Goal: Task Accomplishment & Management: Use online tool/utility

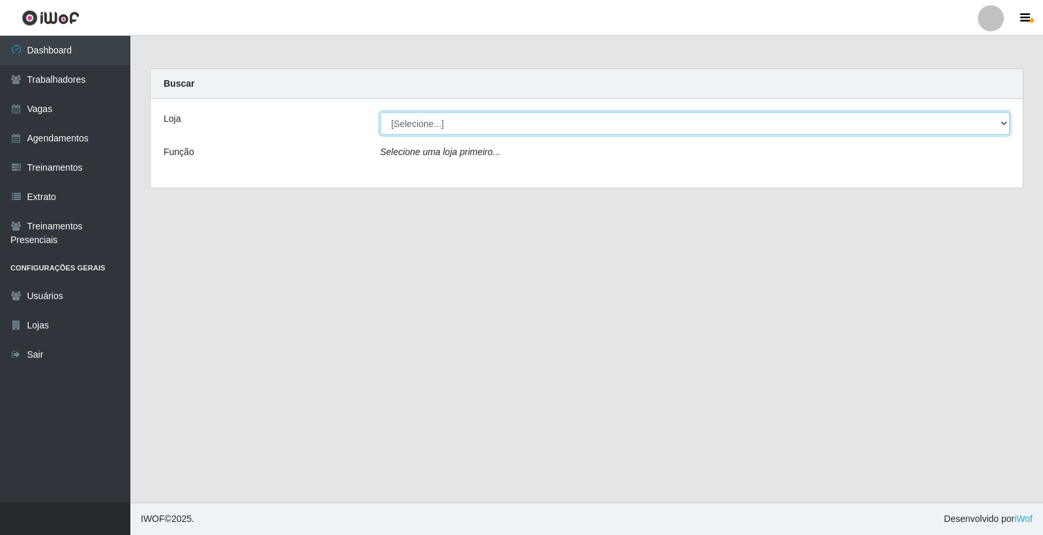
click at [429, 121] on select "[Selecione...] Leite Clan - [GEOGRAPHIC_DATA]" at bounding box center [695, 123] width 630 height 23
select select "452"
click at [380, 112] on select "[Selecione...] Leite Clan - [GEOGRAPHIC_DATA]" at bounding box center [695, 123] width 630 height 23
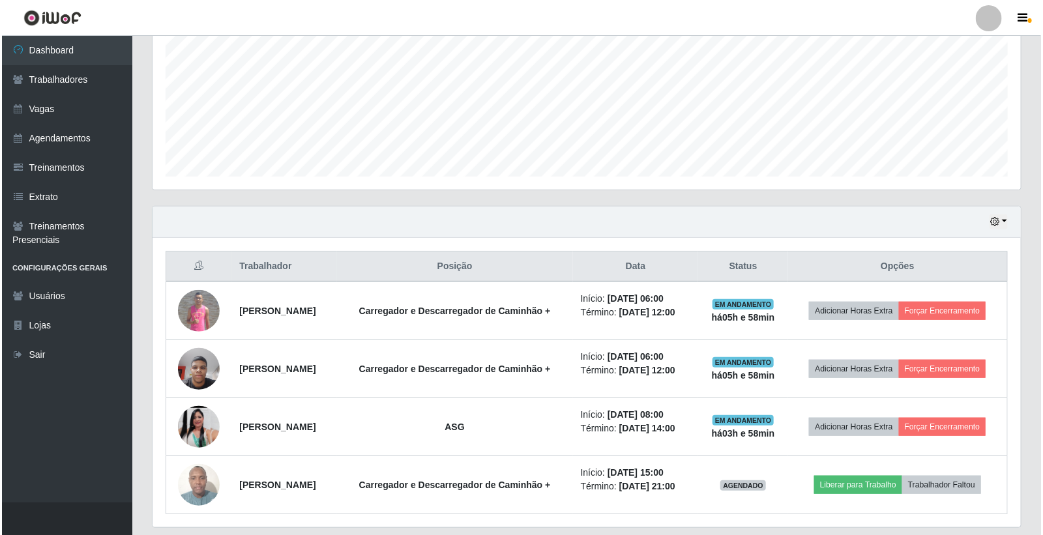
scroll to position [330, 0]
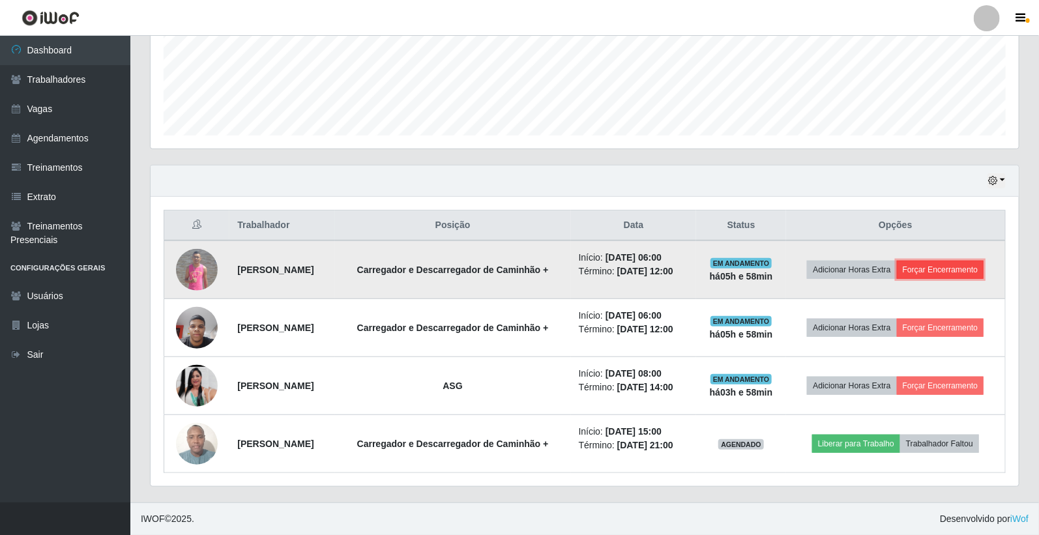
click at [927, 271] on button "Forçar Encerramento" at bounding box center [940, 270] width 87 height 18
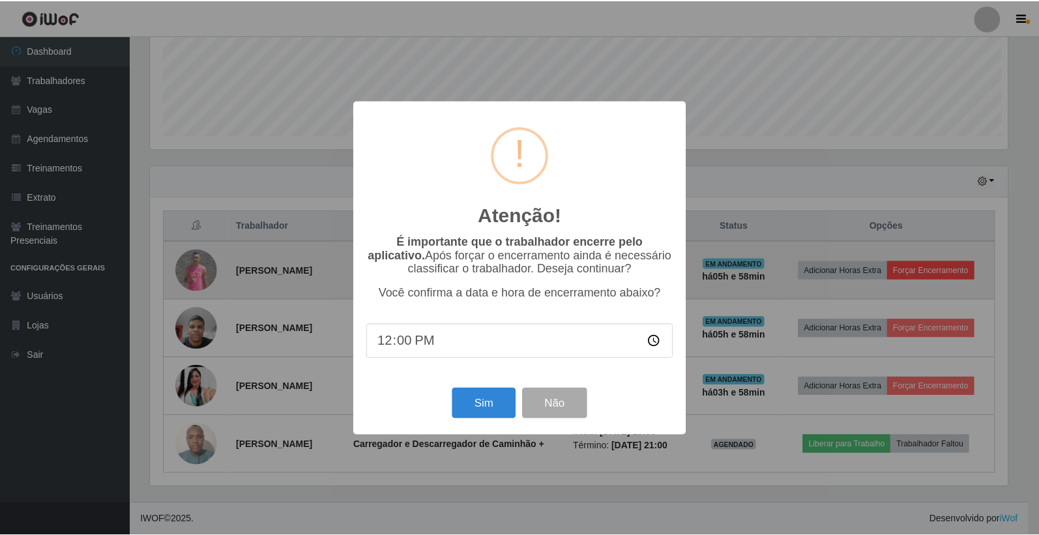
scroll to position [270, 860]
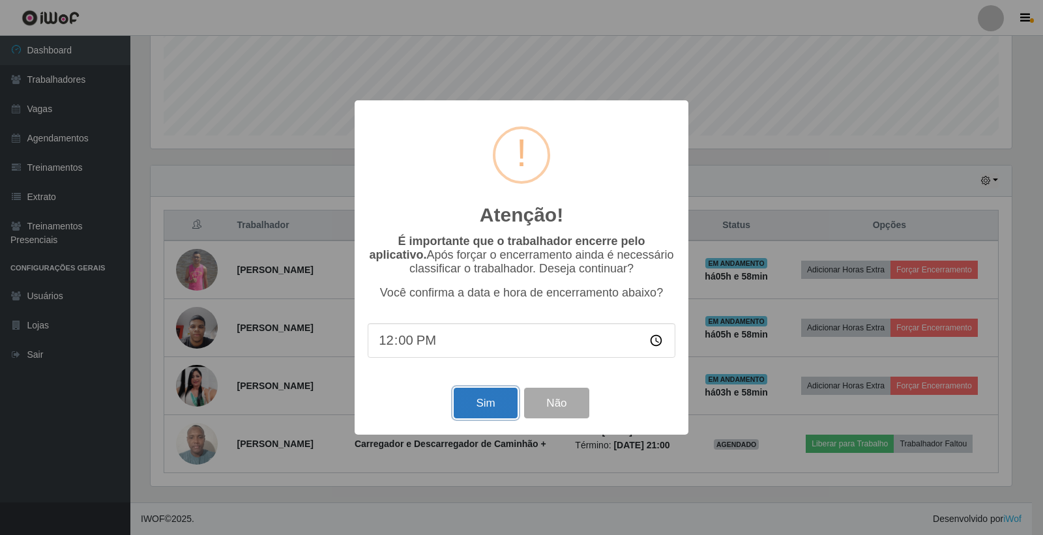
click at [490, 414] on button "Sim" at bounding box center [485, 403] width 63 height 31
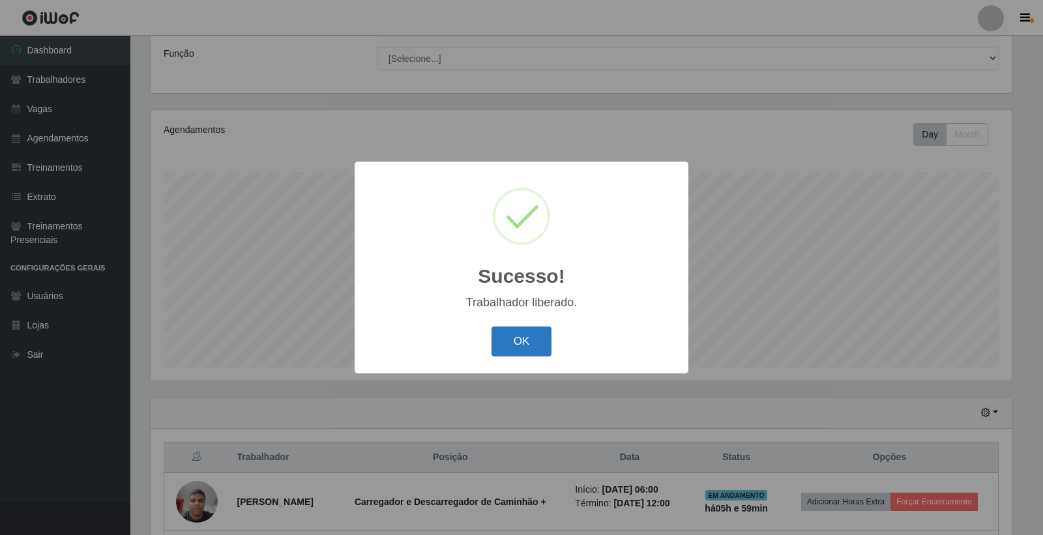
click at [512, 340] on button "OK" at bounding box center [522, 342] width 61 height 31
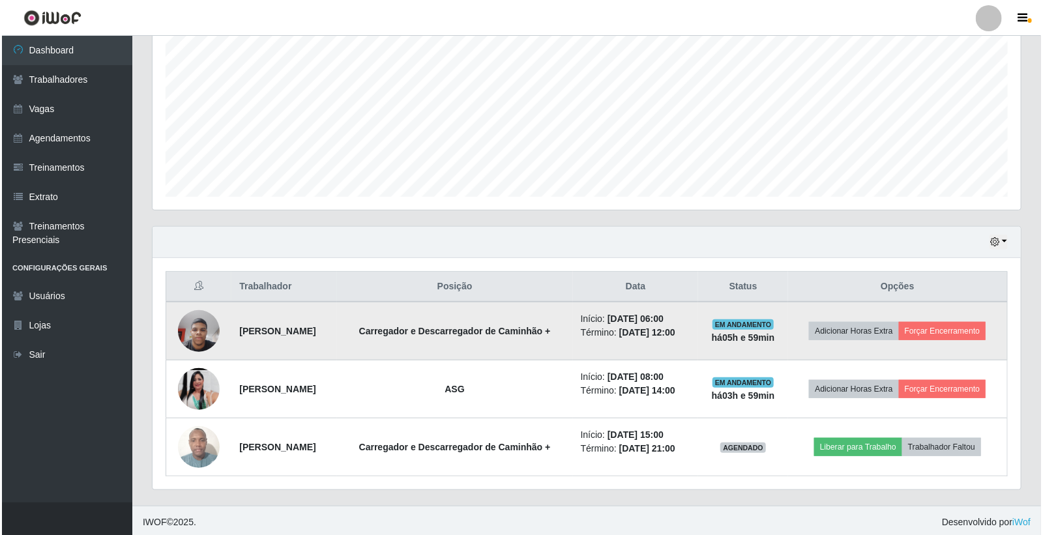
scroll to position [272, 0]
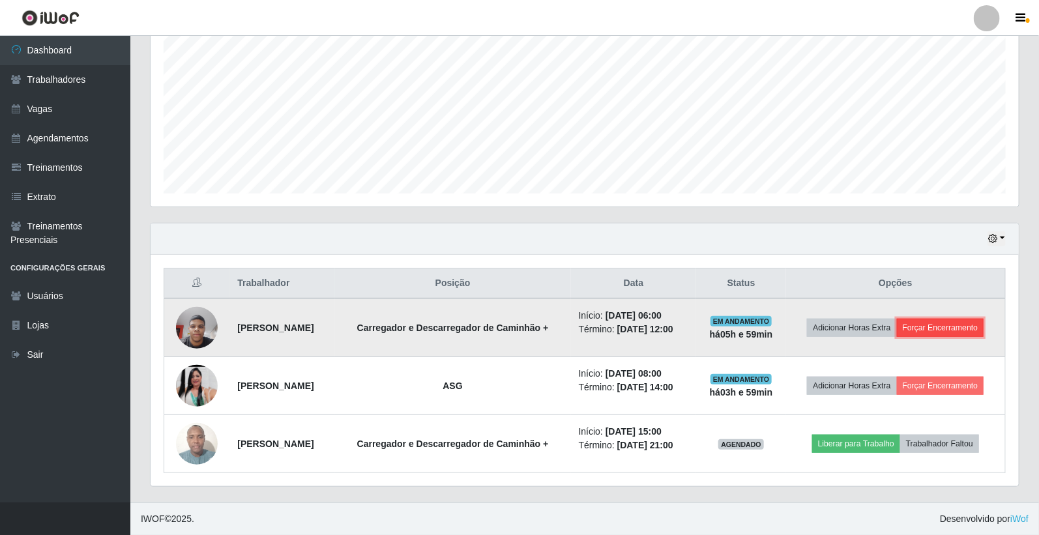
click at [940, 321] on button "Forçar Encerramento" at bounding box center [940, 328] width 87 height 18
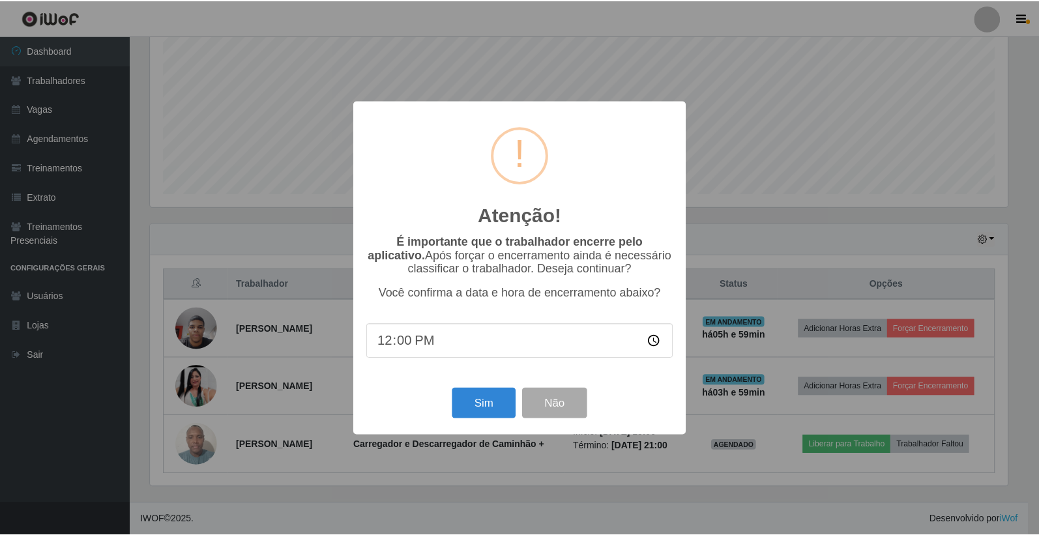
scroll to position [270, 860]
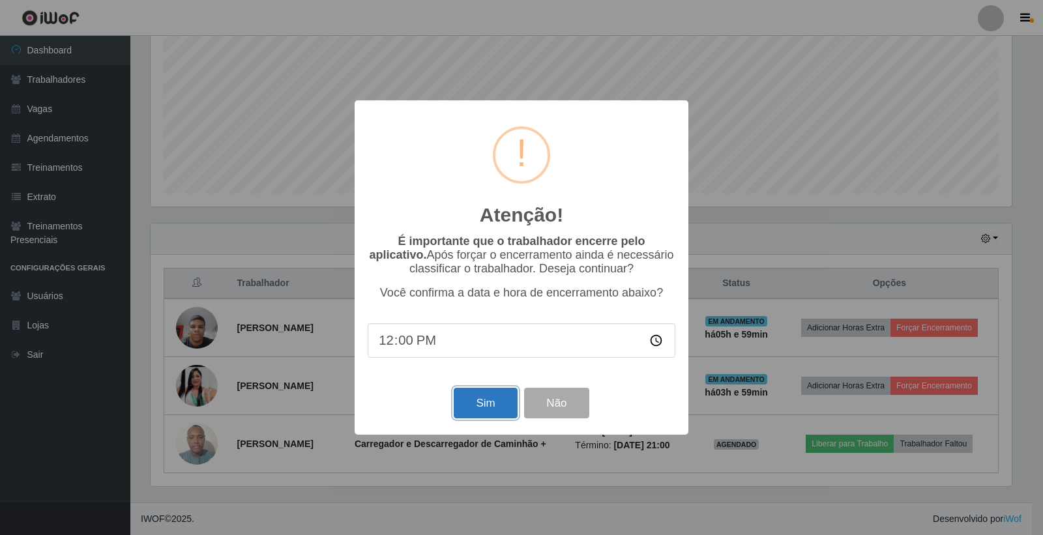
click at [488, 398] on button "Sim" at bounding box center [485, 403] width 63 height 31
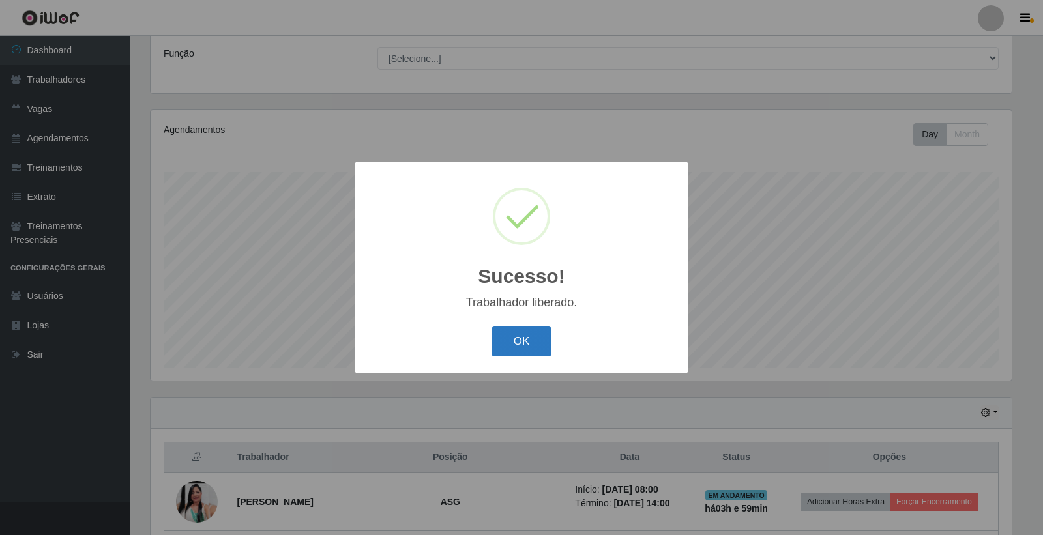
click at [544, 346] on button "OK" at bounding box center [522, 342] width 61 height 31
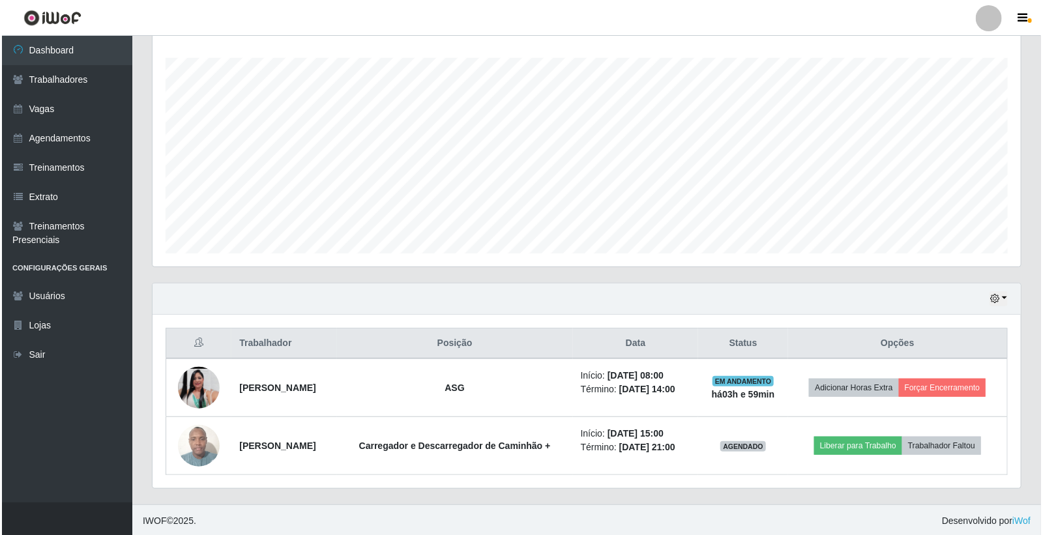
scroll to position [215, 0]
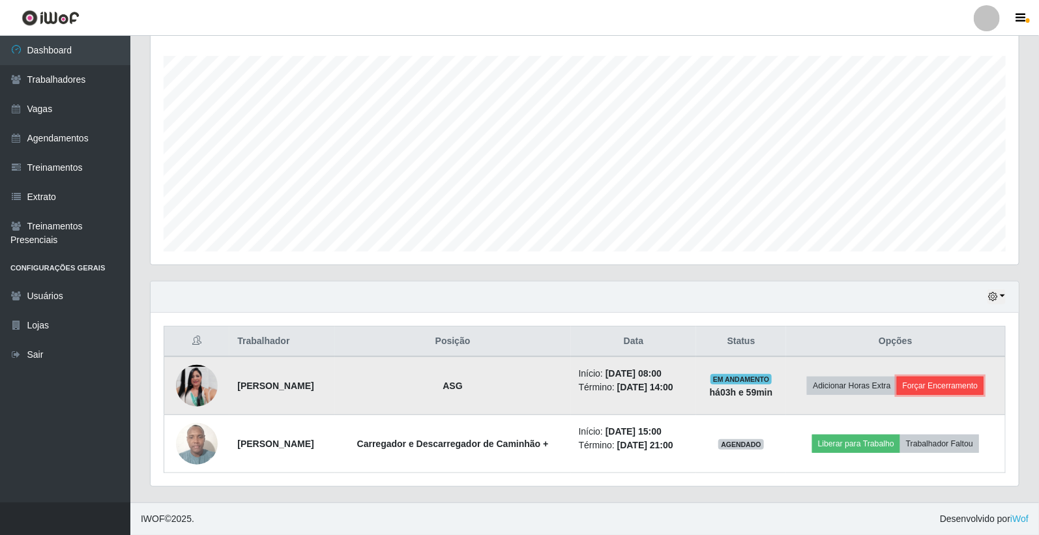
click at [934, 386] on button "Forçar Encerramento" at bounding box center [940, 386] width 87 height 18
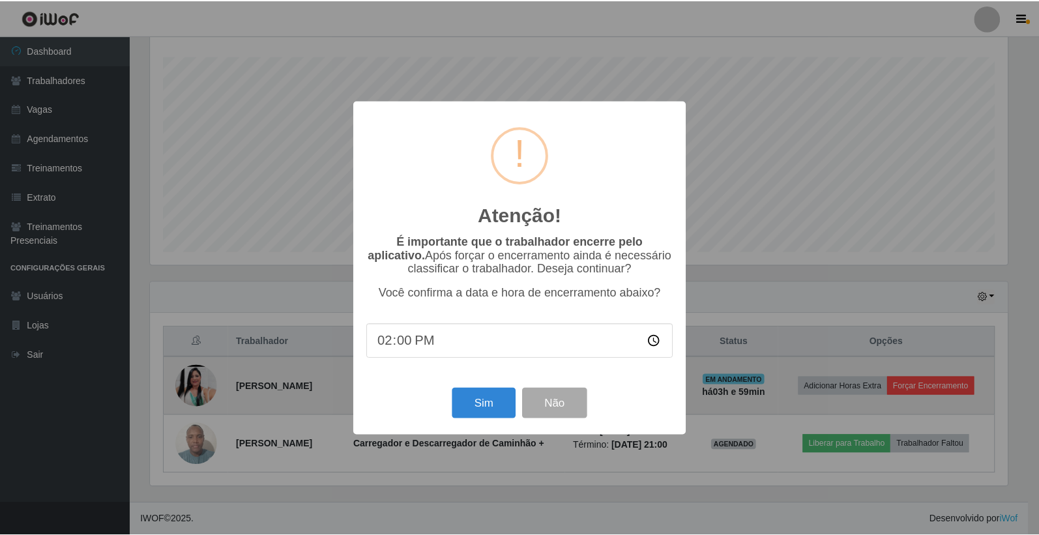
scroll to position [270, 860]
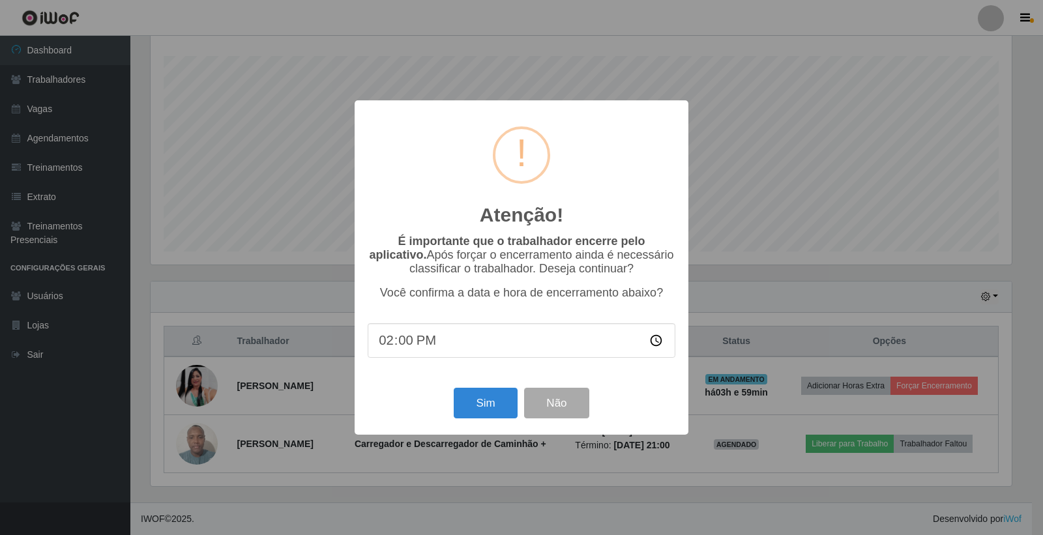
click at [751, 359] on div "Atenção! × É importante que o trabalhador encerre pelo aplicativo. Após forçar …" at bounding box center [521, 267] width 1043 height 535
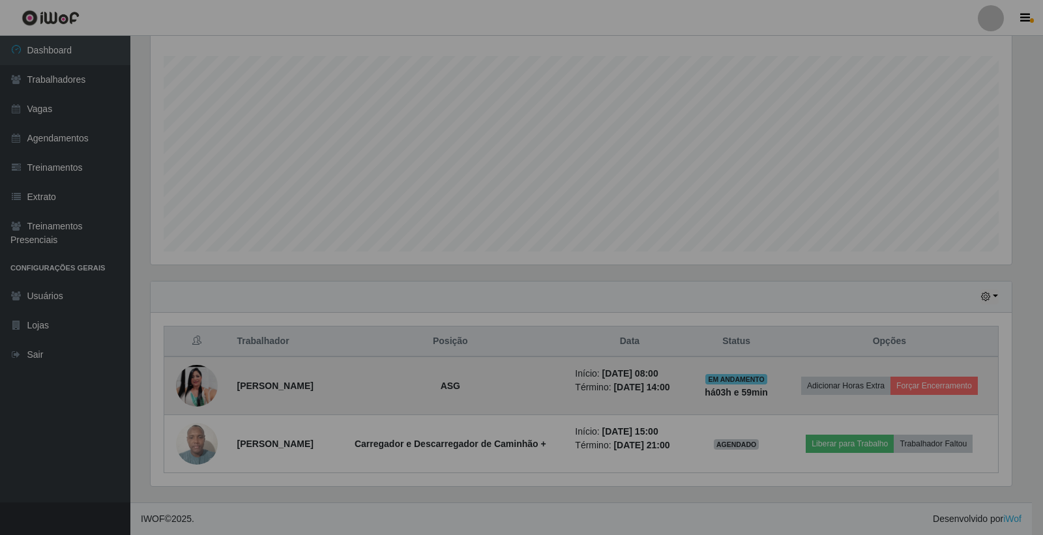
scroll to position [270, 868]
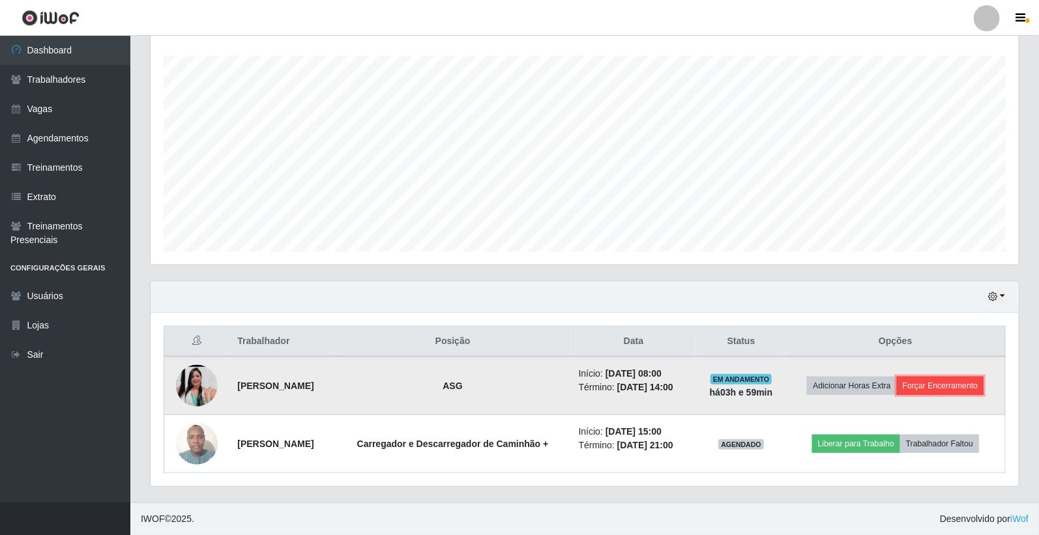
click at [922, 383] on button "Forçar Encerramento" at bounding box center [940, 386] width 87 height 18
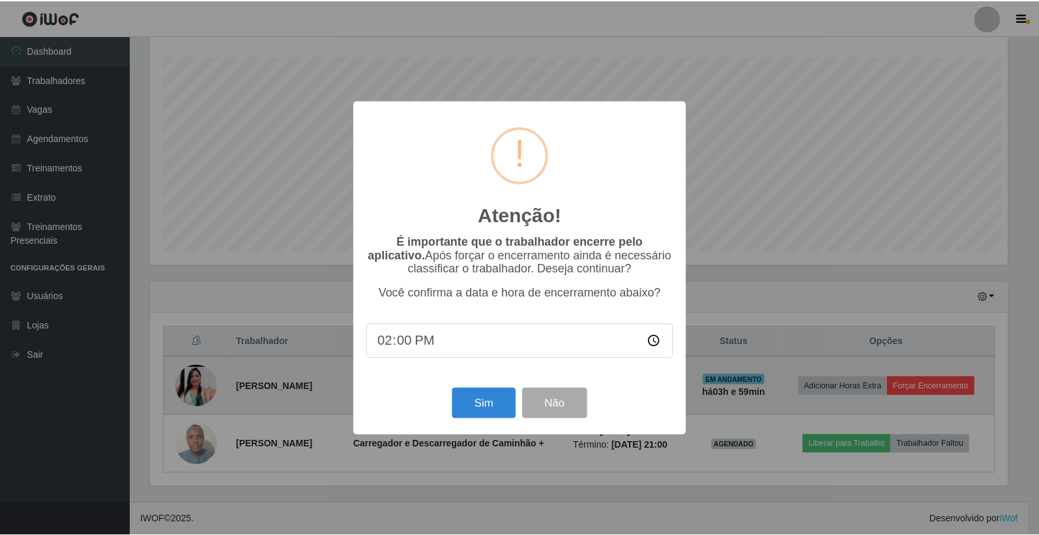
scroll to position [270, 860]
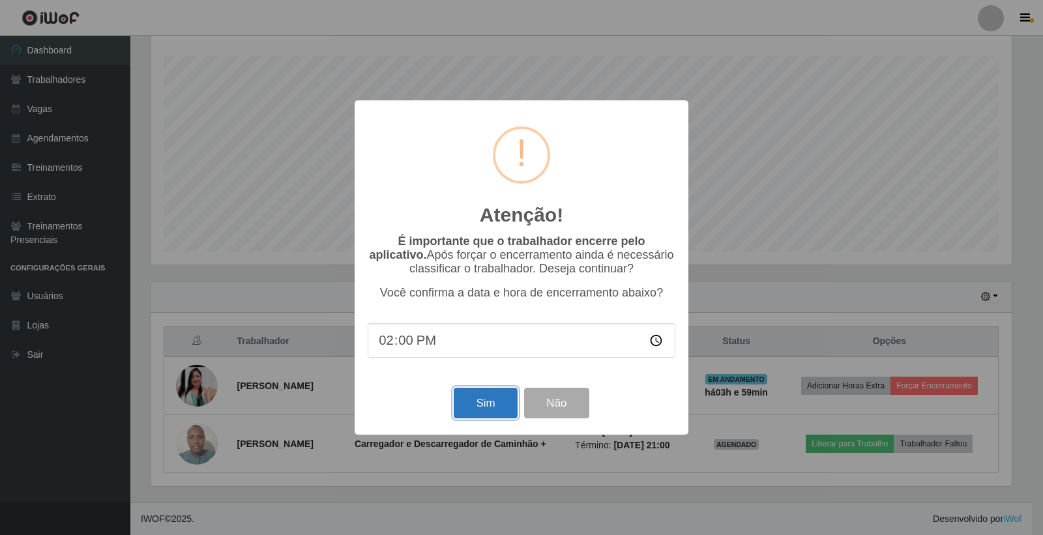
click at [490, 411] on button "Sim" at bounding box center [485, 403] width 63 height 31
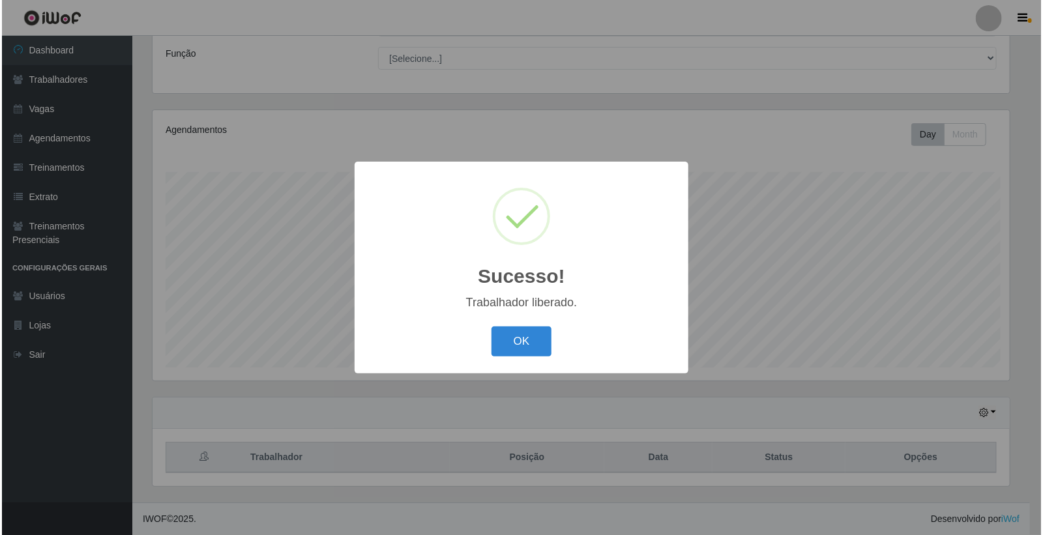
scroll to position [0, 0]
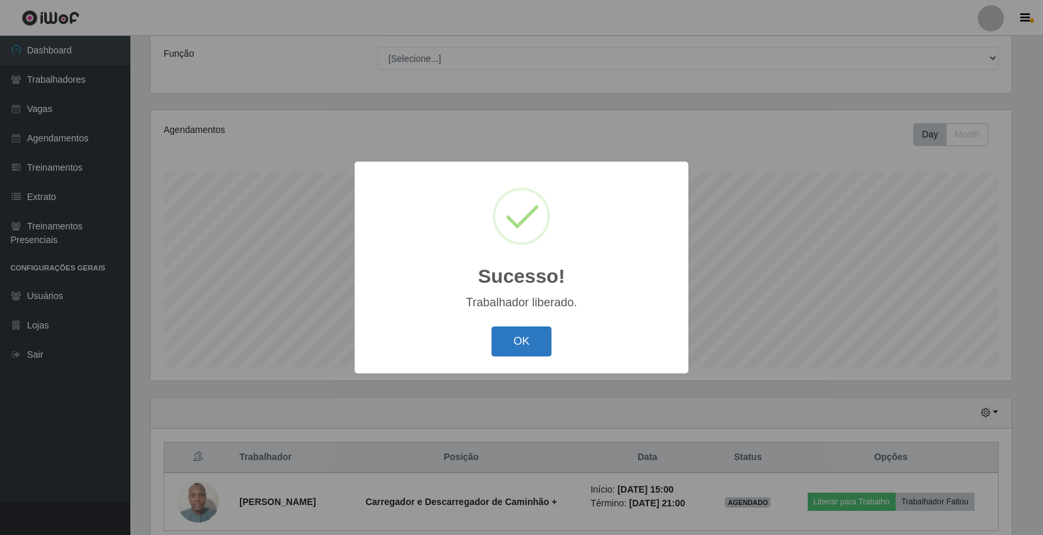
click at [516, 355] on button "OK" at bounding box center [522, 342] width 61 height 31
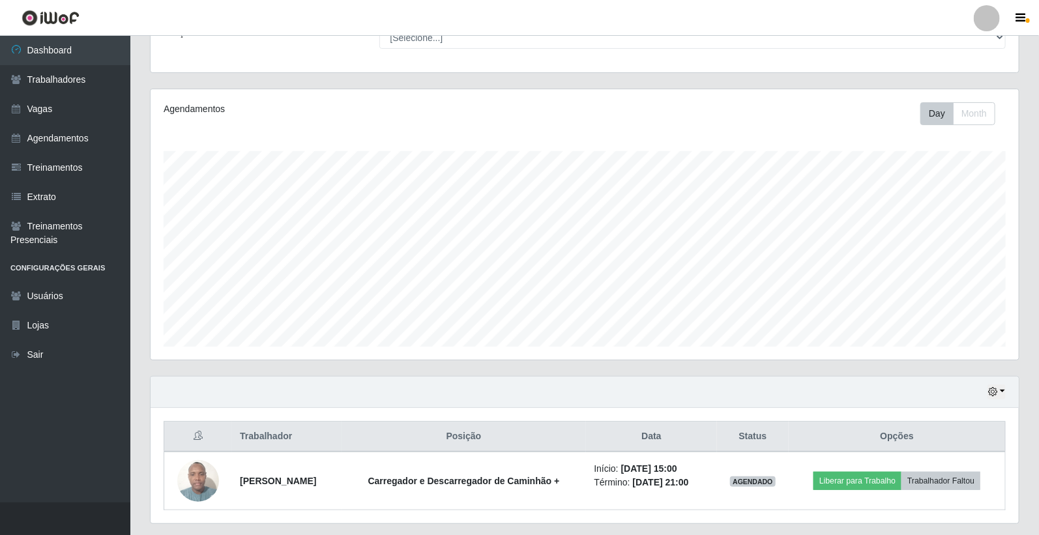
scroll to position [156, 0]
